Goal: Browse casually

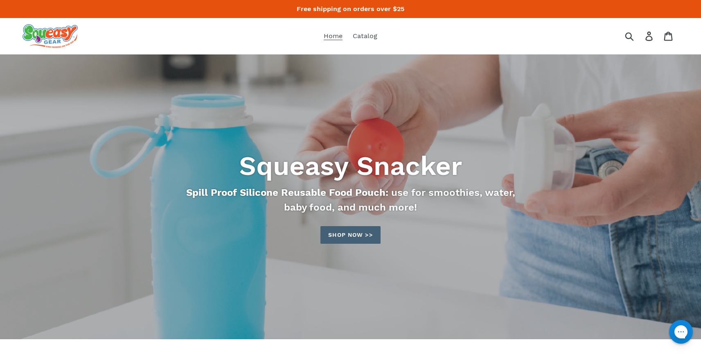
click at [336, 238] on link "Shop now >>" at bounding box center [351, 235] width 60 height 18
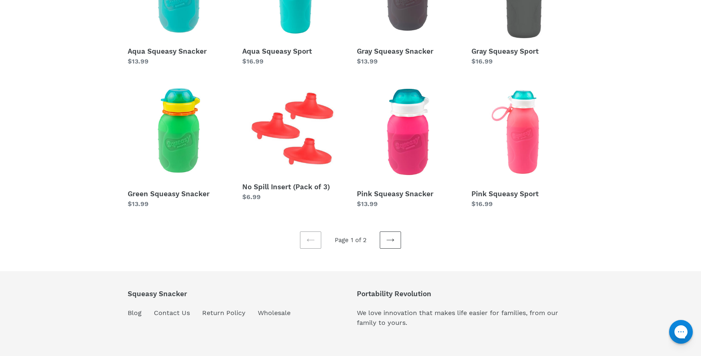
scroll to position [226, 0]
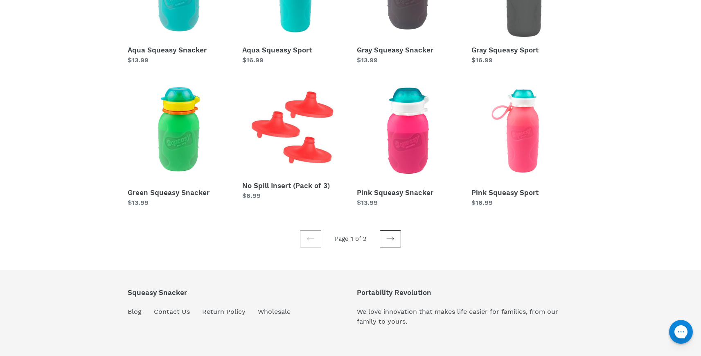
click at [399, 237] on link "Next page" at bounding box center [390, 238] width 21 height 17
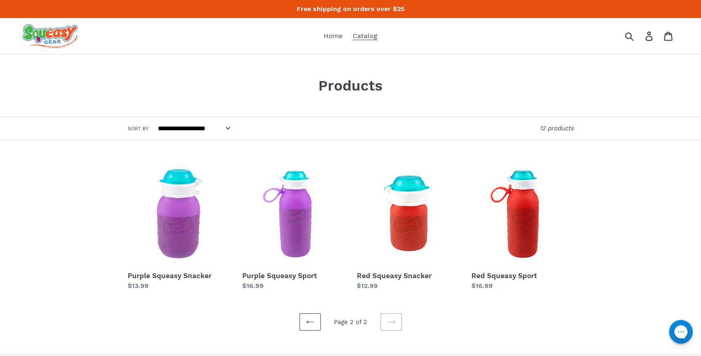
click at [309, 321] on icon at bounding box center [309, 321] width 7 height 3
